Goal: Navigation & Orientation: Find specific page/section

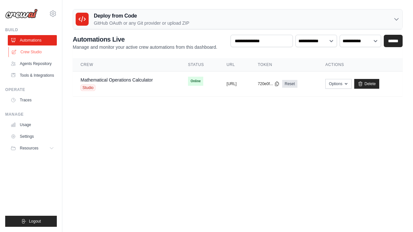
click at [33, 54] on link "Crew Studio" at bounding box center [32, 52] width 49 height 10
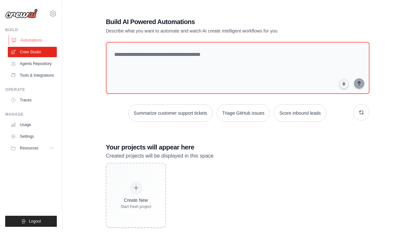
click at [33, 38] on link "Automations" at bounding box center [32, 40] width 49 height 10
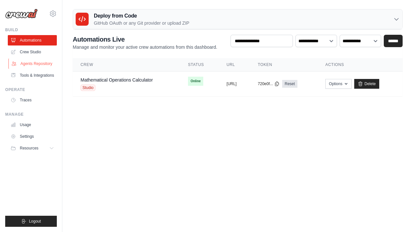
click at [33, 63] on link "Agents Repository" at bounding box center [32, 63] width 49 height 10
